Goal: Transaction & Acquisition: Purchase product/service

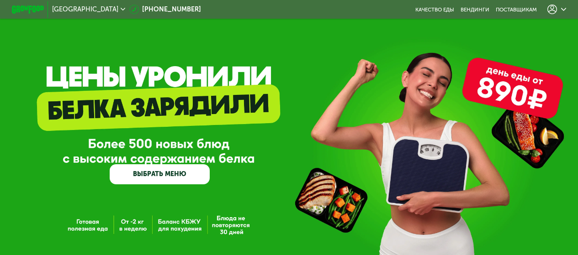
click at [560, 7] on div at bounding box center [556, 10] width 18 height 10
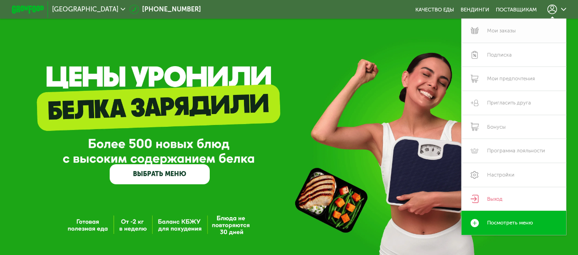
click at [525, 35] on link "Мои заказы" at bounding box center [513, 31] width 104 height 24
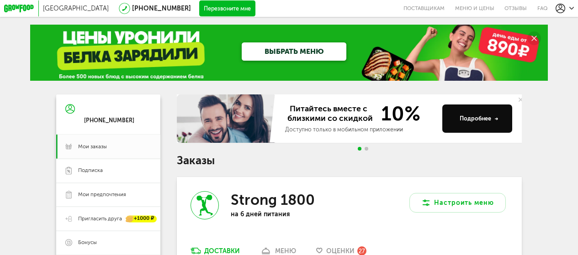
click at [273, 50] on link "ВЫБРАТЬ МЕНЮ" at bounding box center [294, 51] width 104 height 18
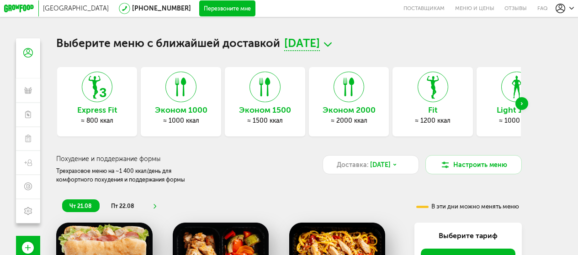
click at [263, 110] on h3 "Эконом 1500" at bounding box center [265, 110] width 80 height 9
